Goal: Information Seeking & Learning: Check status

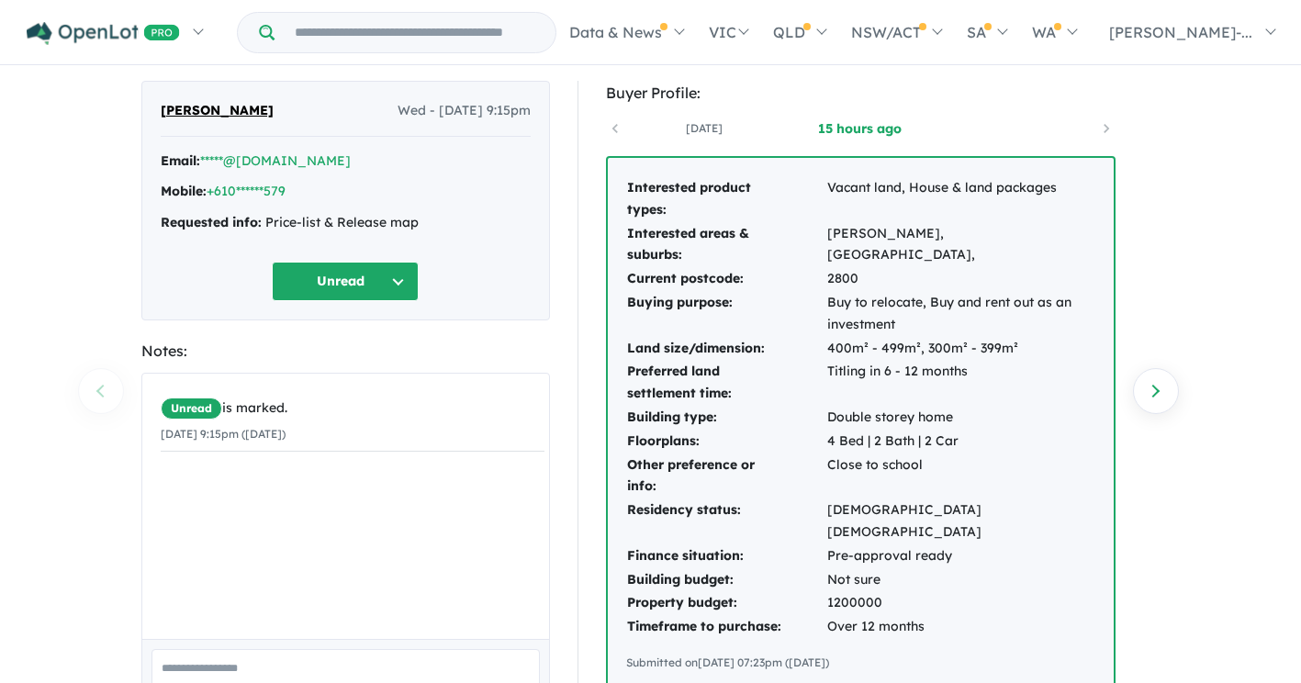
scroll to position [43, 0]
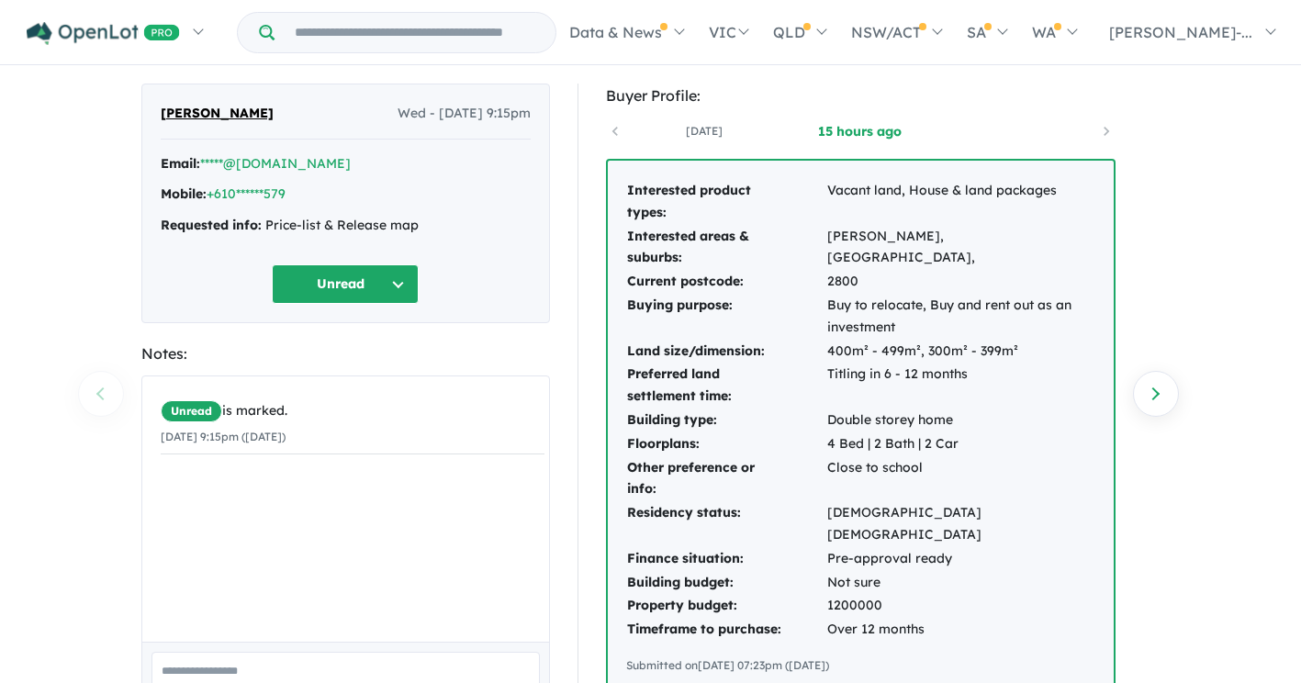
click at [406, 281] on button "Unread" at bounding box center [345, 283] width 147 height 39
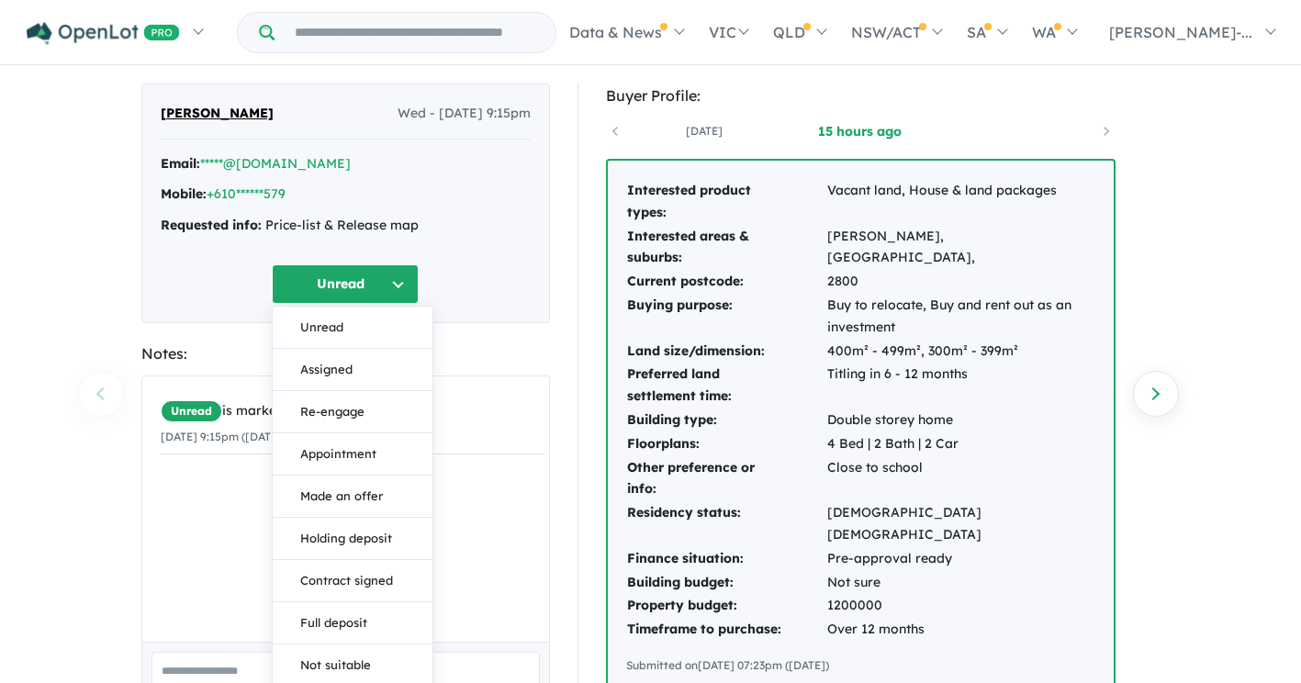
click at [406, 281] on button "Unread" at bounding box center [345, 283] width 147 height 39
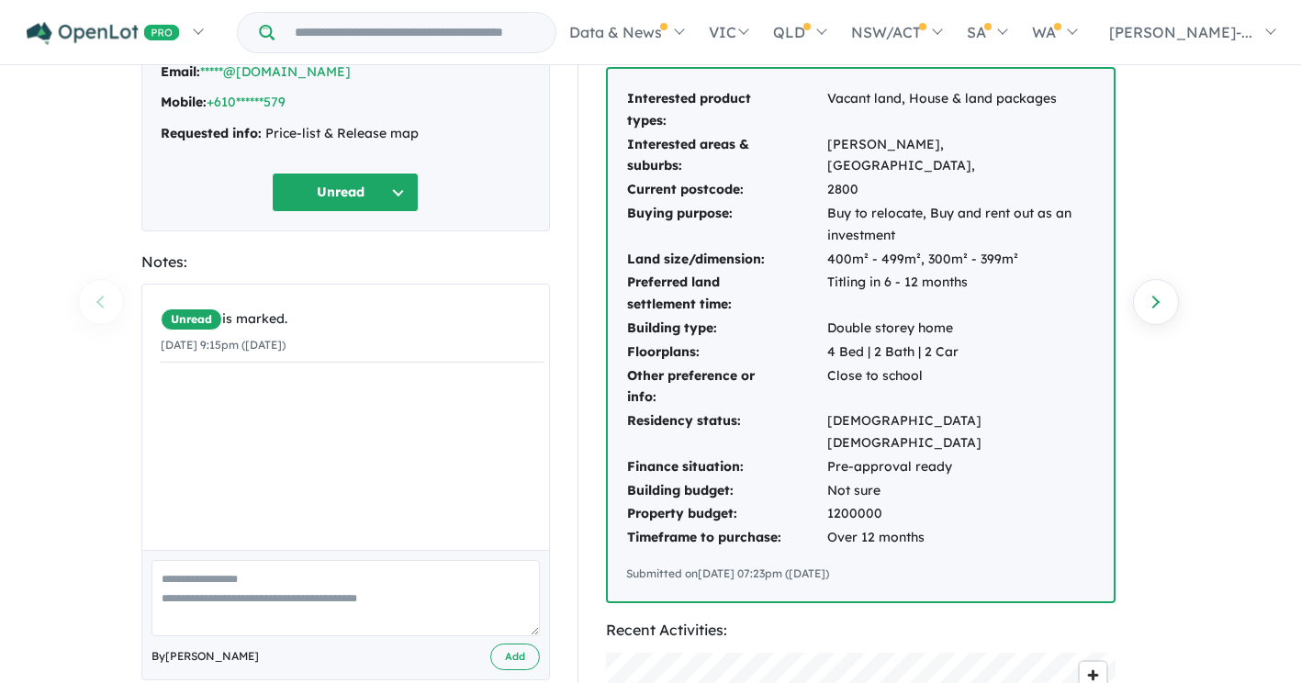
scroll to position [0, 0]
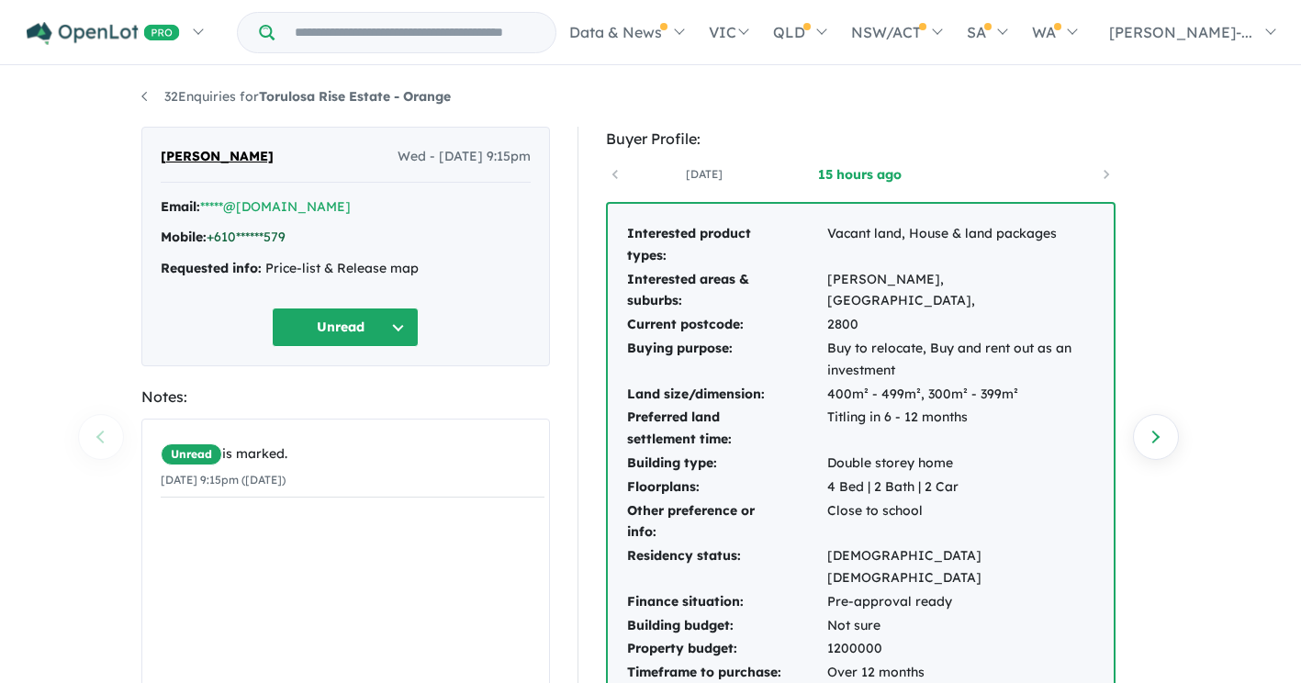
click at [251, 240] on link "+610******579" at bounding box center [246, 237] width 79 height 17
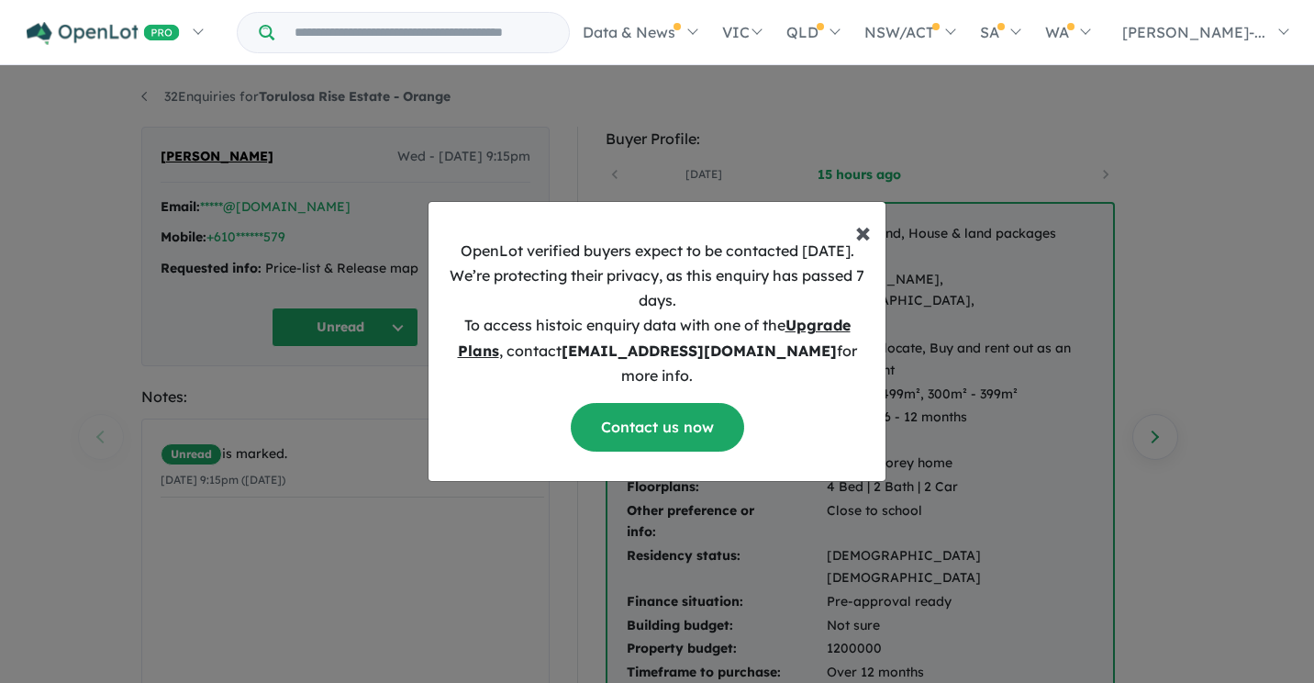
click at [868, 247] on span "×" at bounding box center [863, 231] width 16 height 37
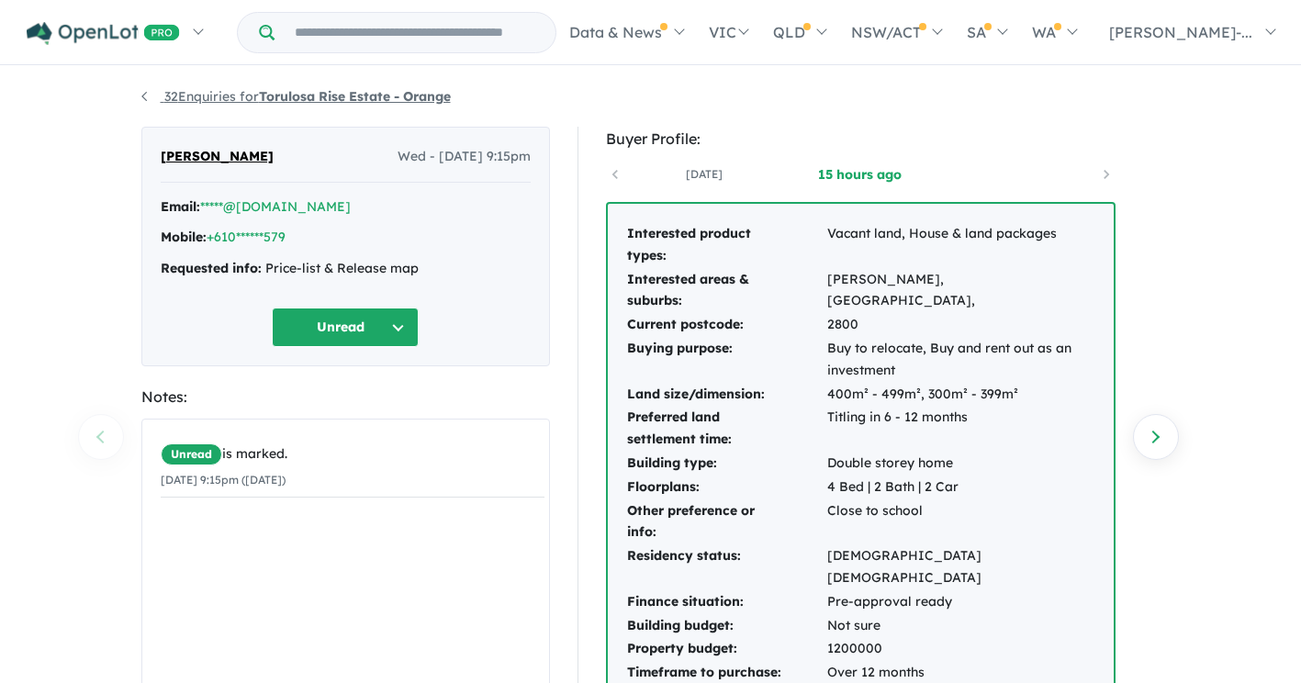
click at [144, 101] on link "32 Enquiries for Torulosa Rise Estate - Orange" at bounding box center [295, 96] width 309 height 17
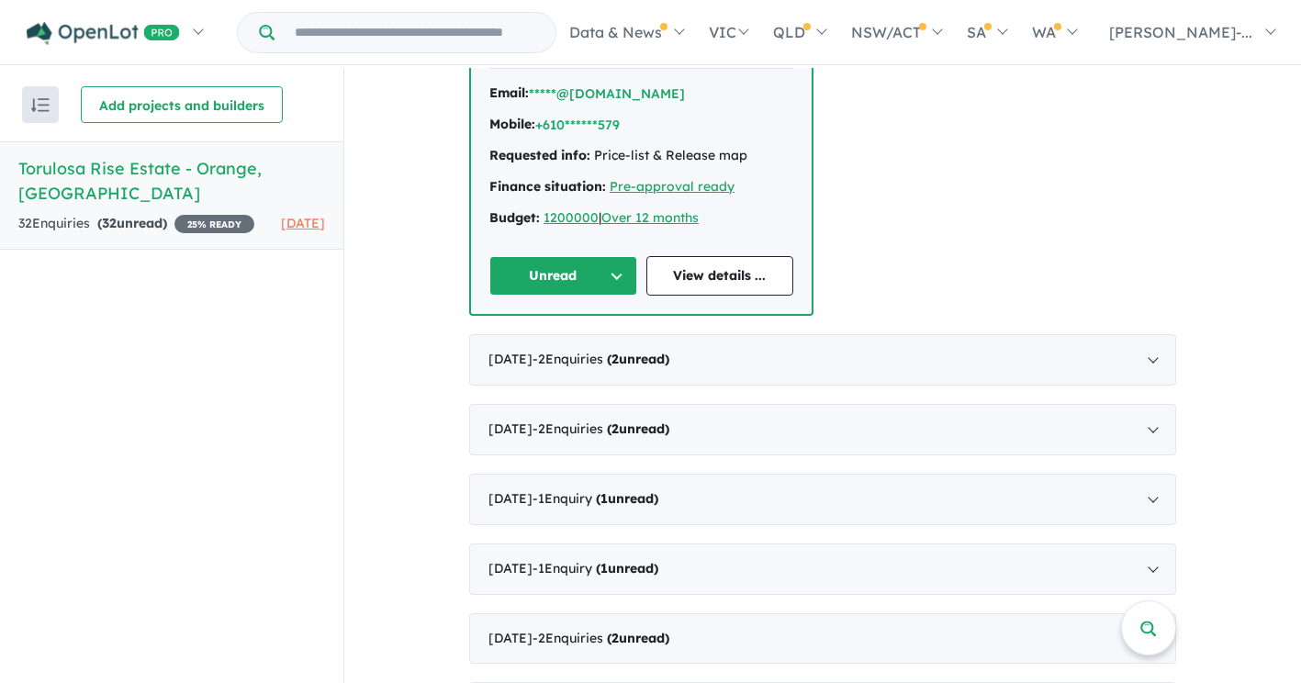
scroll to position [813, 0]
click at [1144, 357] on div "[DATE] - 2 Enquir ies ( 2 unread)" at bounding box center [822, 358] width 707 height 51
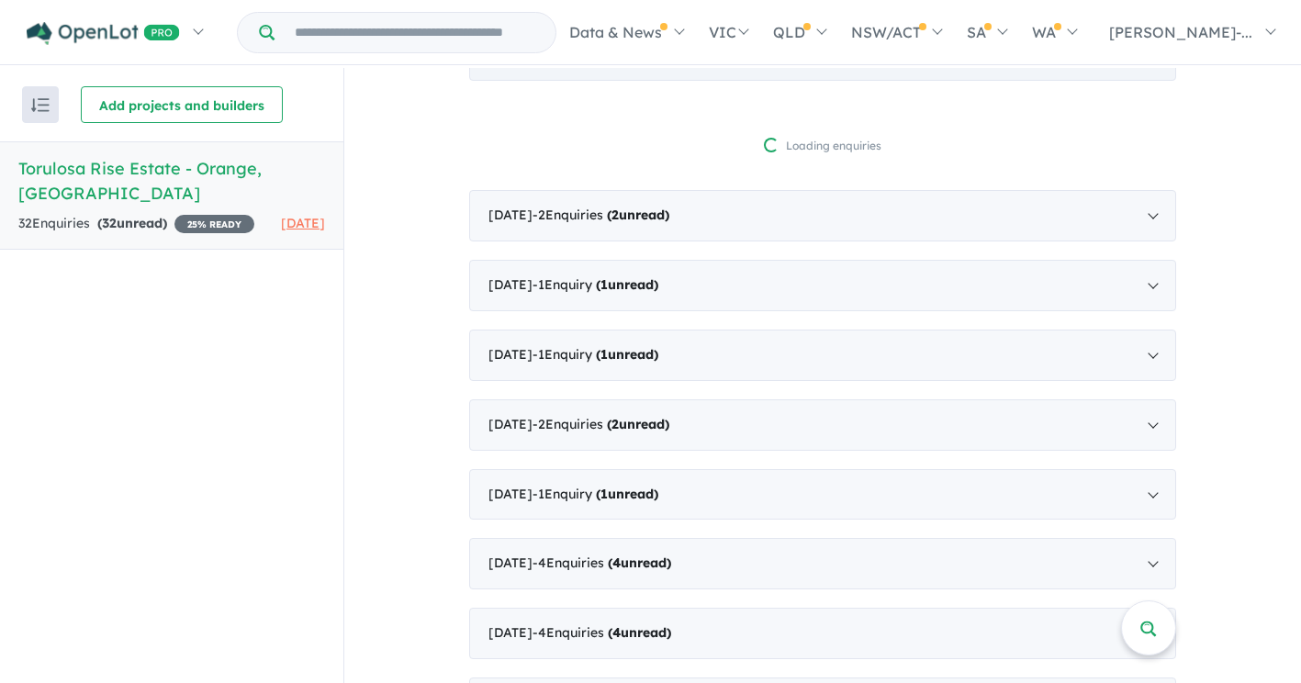
scroll to position [795, 0]
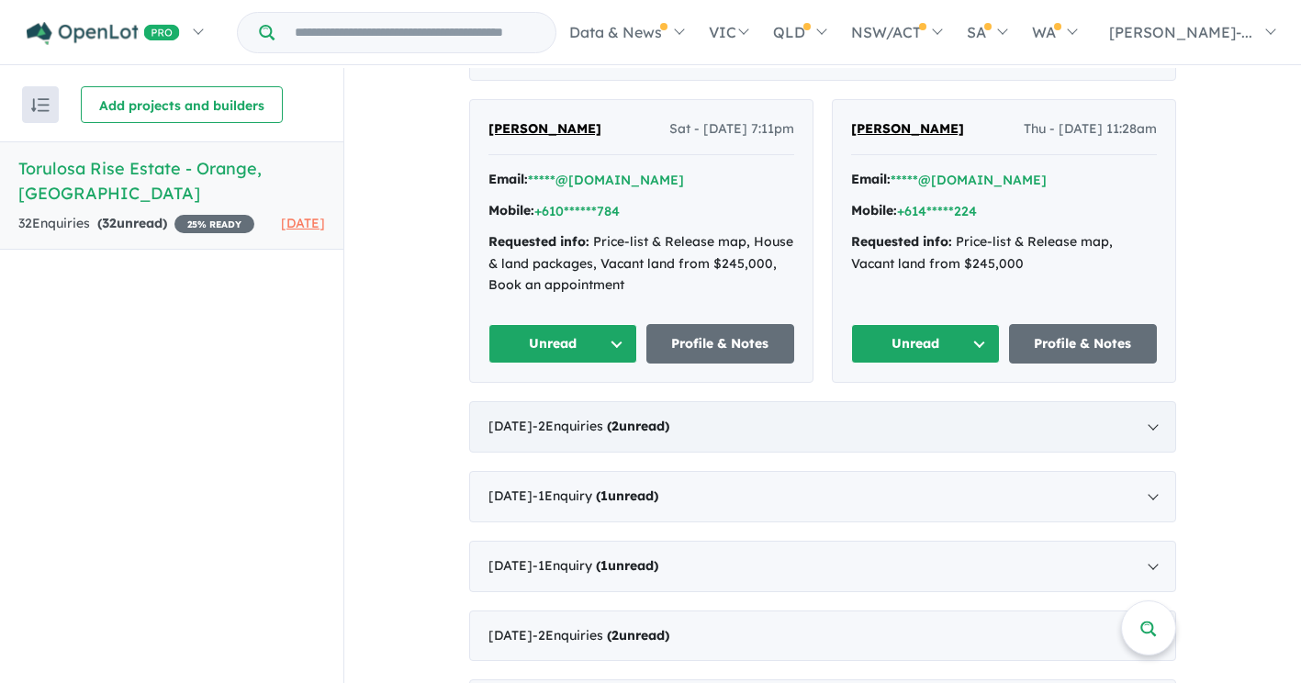
click at [1150, 430] on div "[DATE] - 2 Enquir ies ( 2 unread)" at bounding box center [822, 426] width 707 height 51
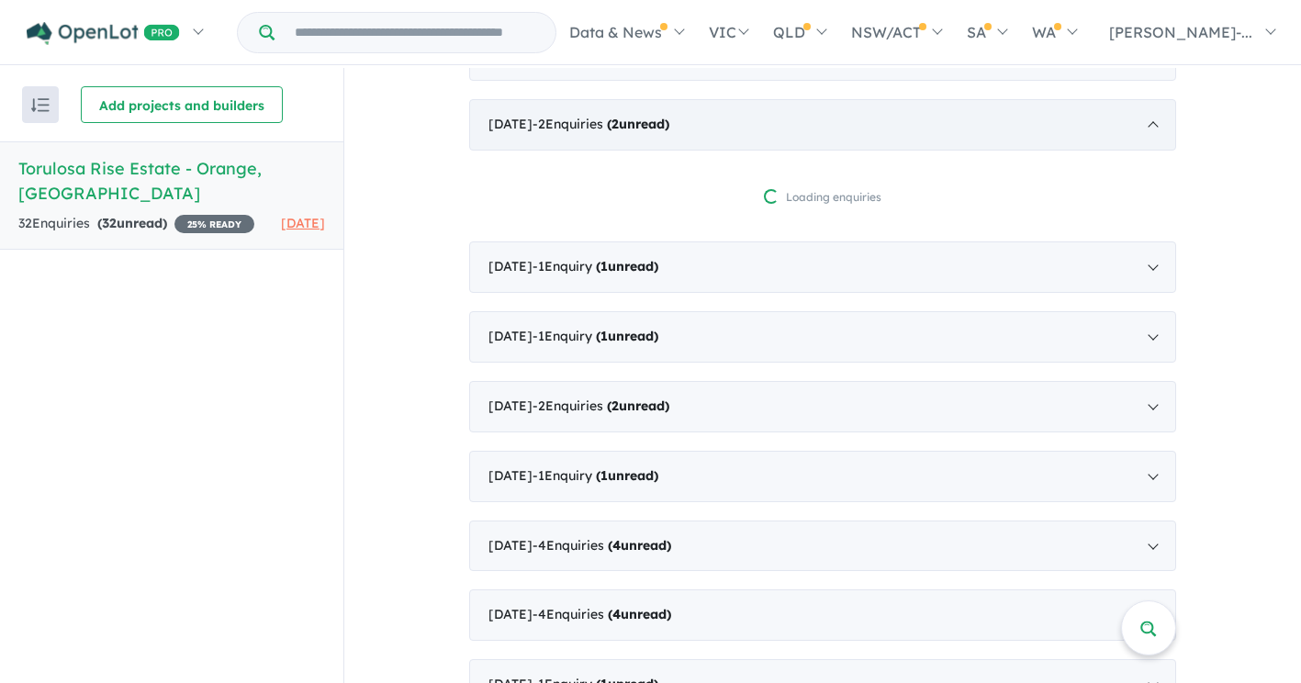
scroll to position [2, 0]
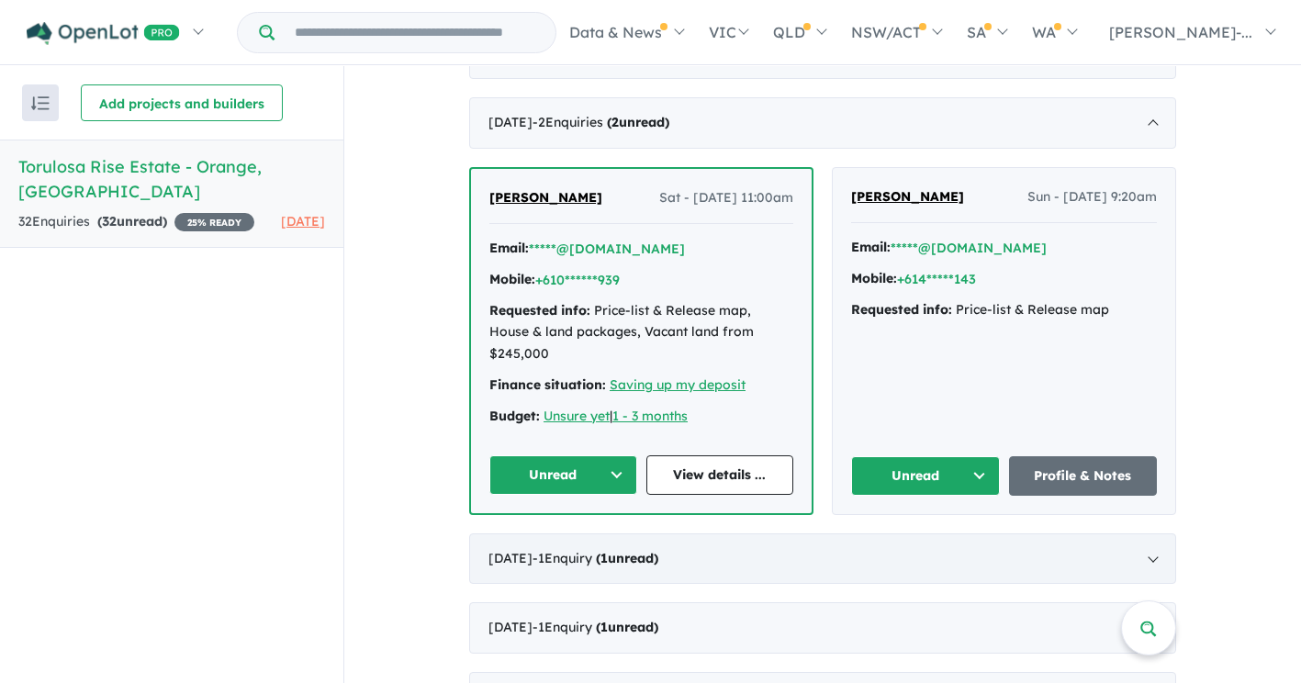
click at [1152, 533] on div "[DATE] - 1 Enquir y ( 1 unread)" at bounding box center [822, 558] width 707 height 51
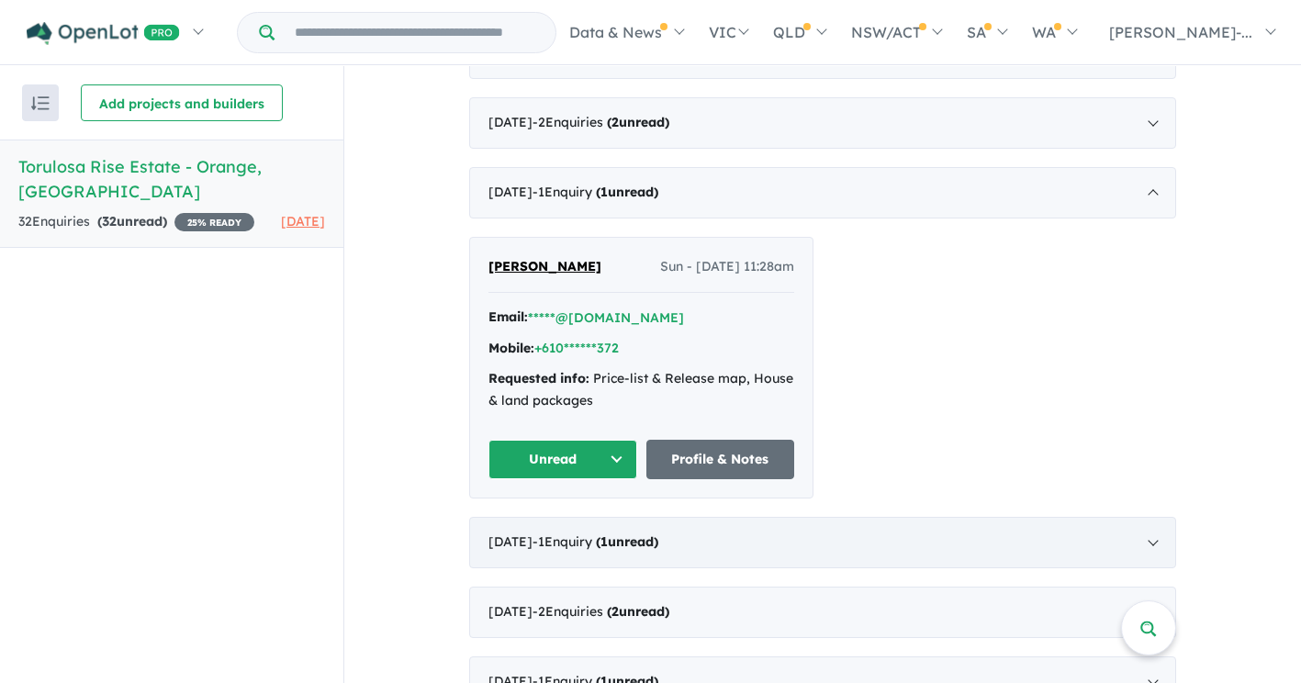
click at [1149, 543] on div "[DATE] - 1 Enquir y ( 1 unread)" at bounding box center [822, 542] width 707 height 51
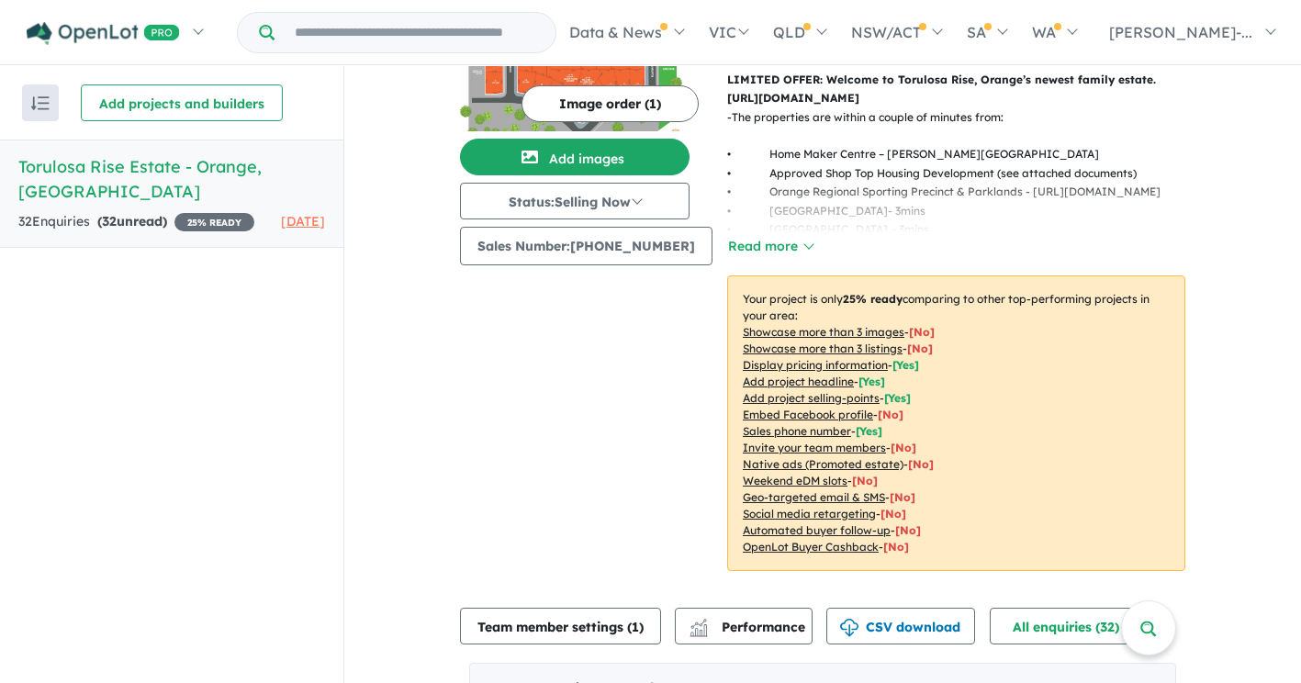
scroll to position [0, 0]
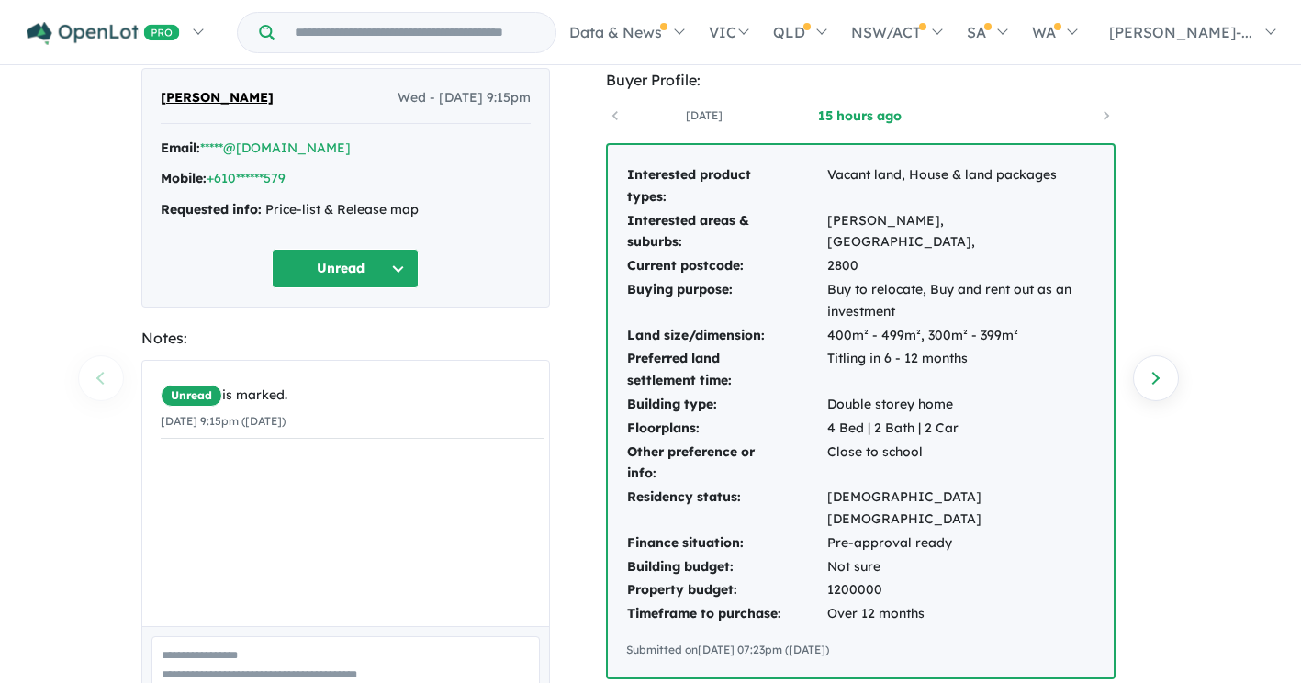
scroll to position [56, 0]
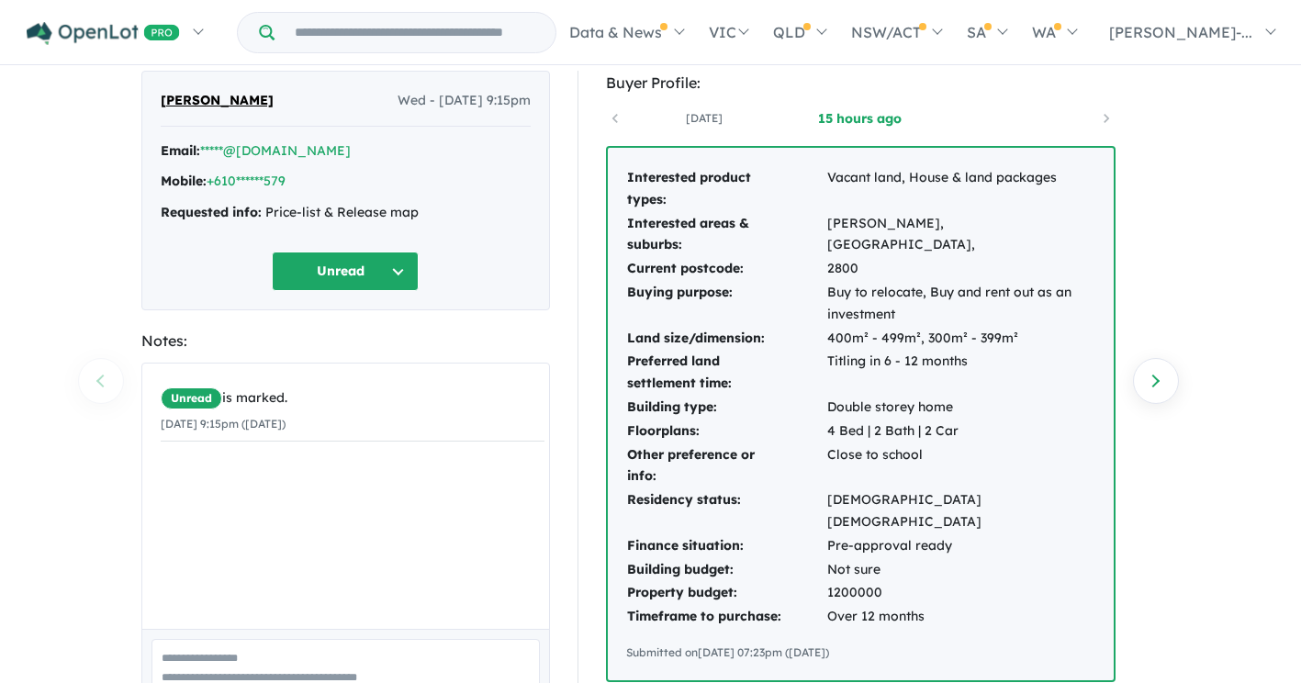
click at [888, 119] on link "15 hours ago" at bounding box center [860, 118] width 156 height 18
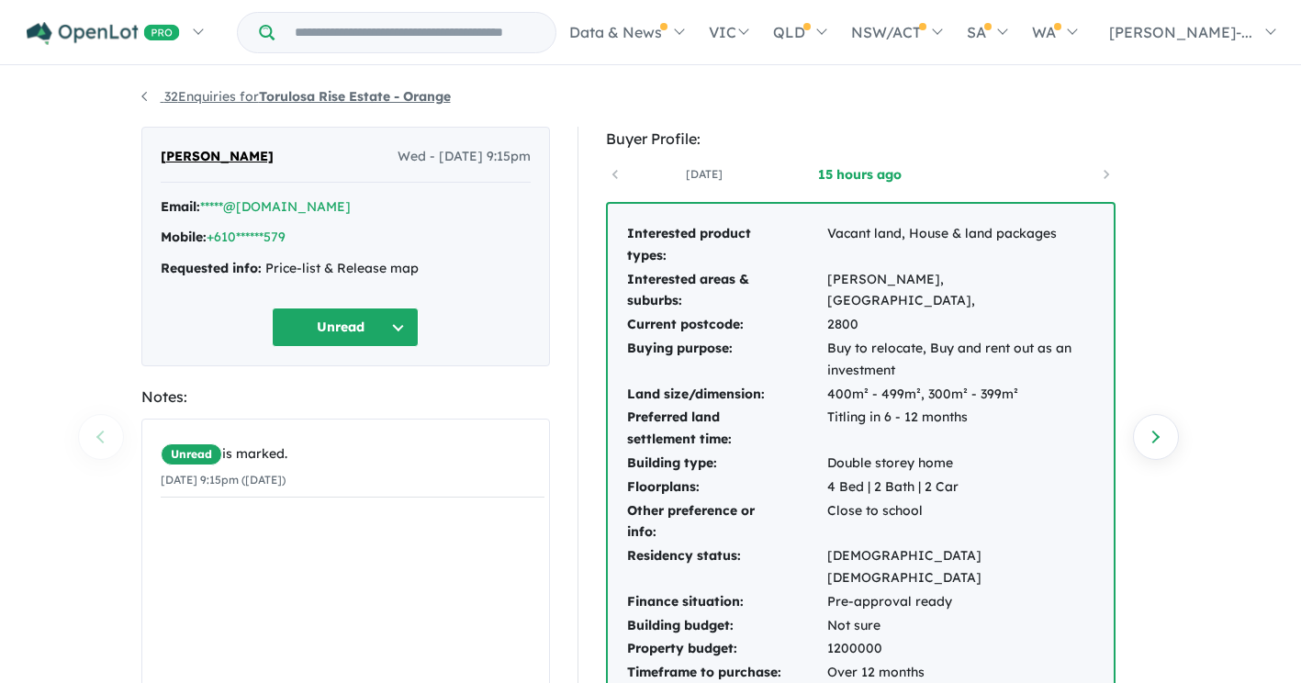
click at [211, 95] on link "32 Enquiries for Torulosa Rise Estate - Orange" at bounding box center [295, 96] width 309 height 17
